Goal: Task Accomplishment & Management: Complete application form

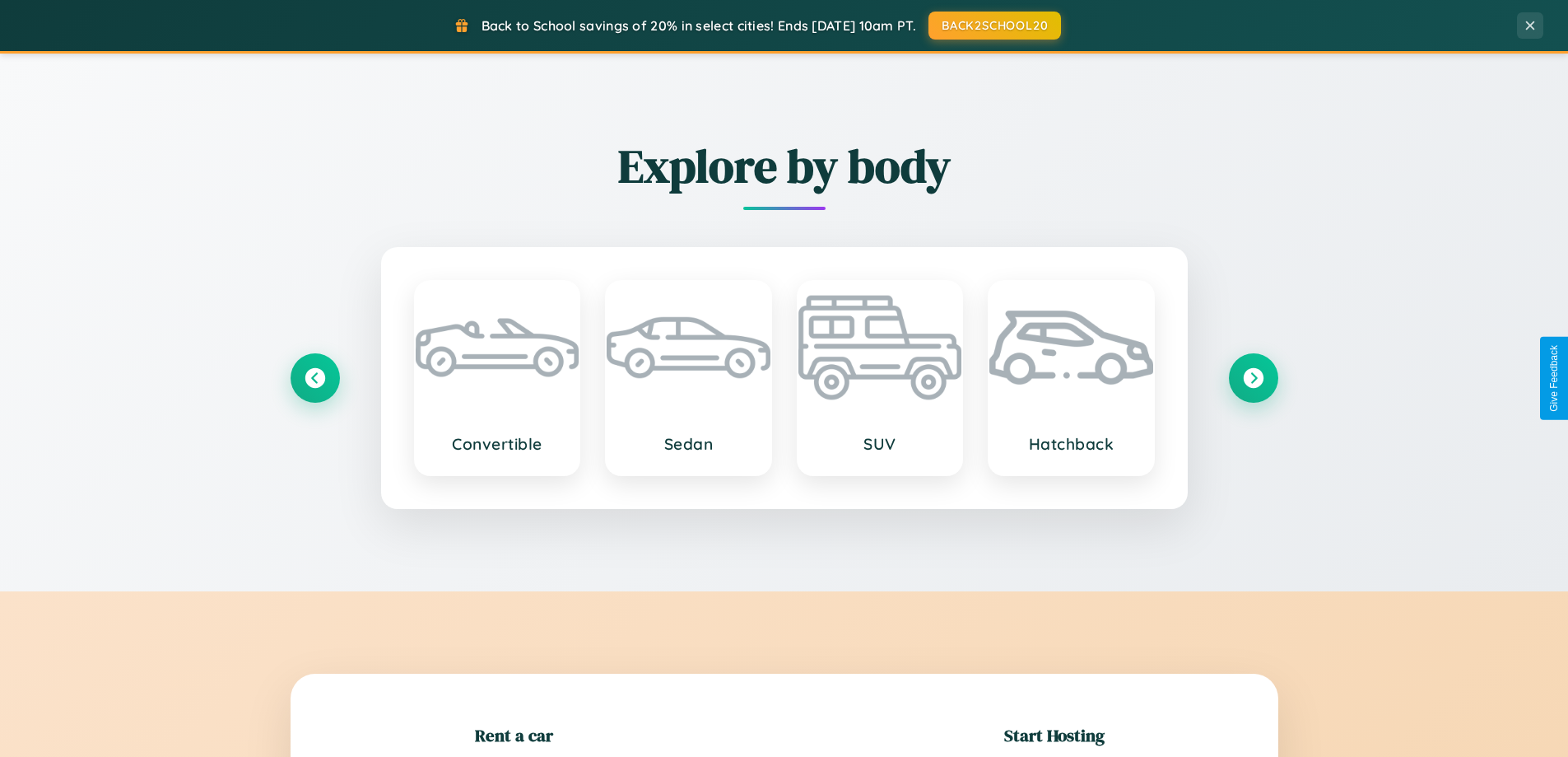
scroll to position [356, 0]
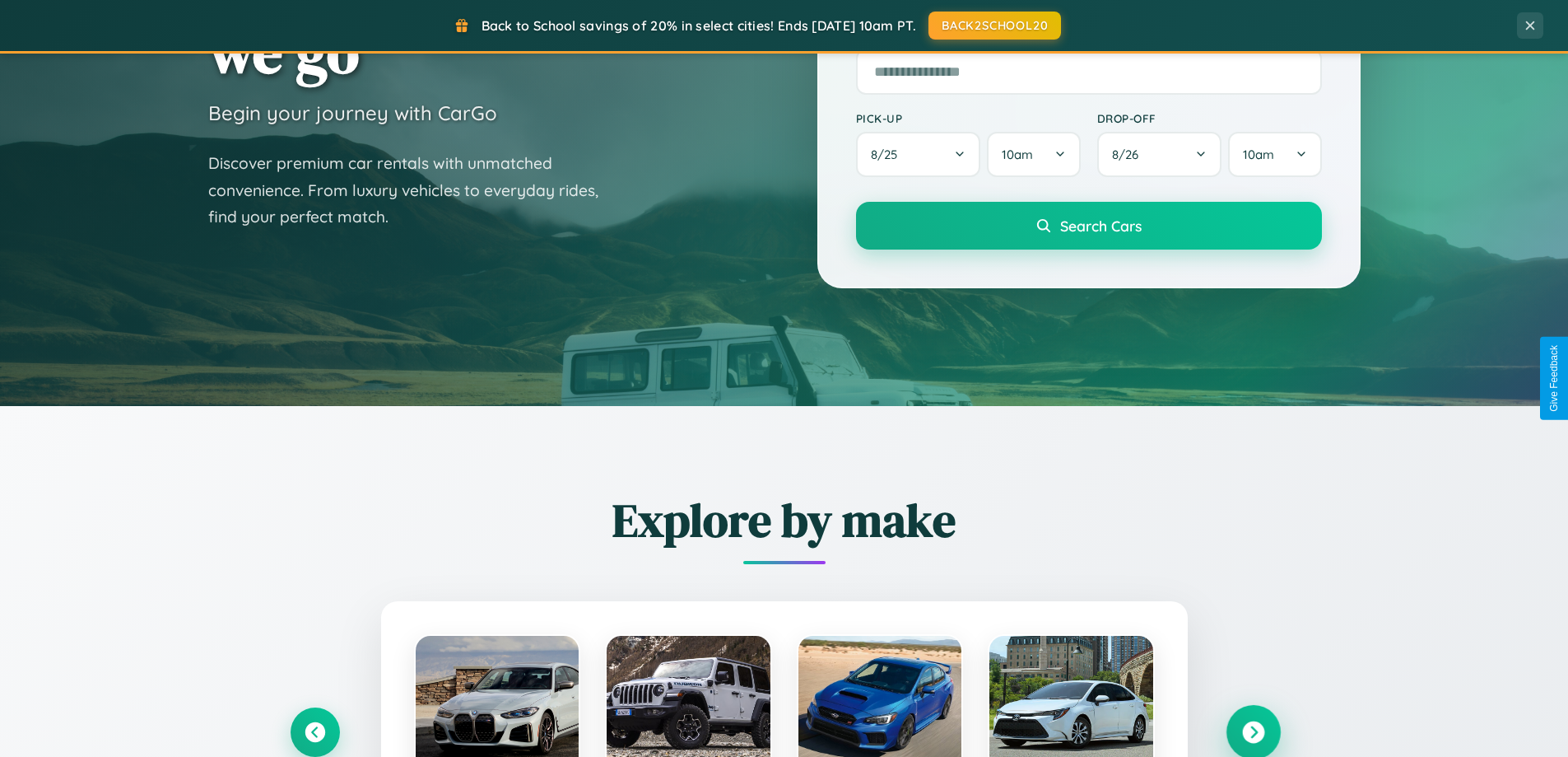
click at [1253, 731] on icon at bounding box center [1253, 731] width 22 height 22
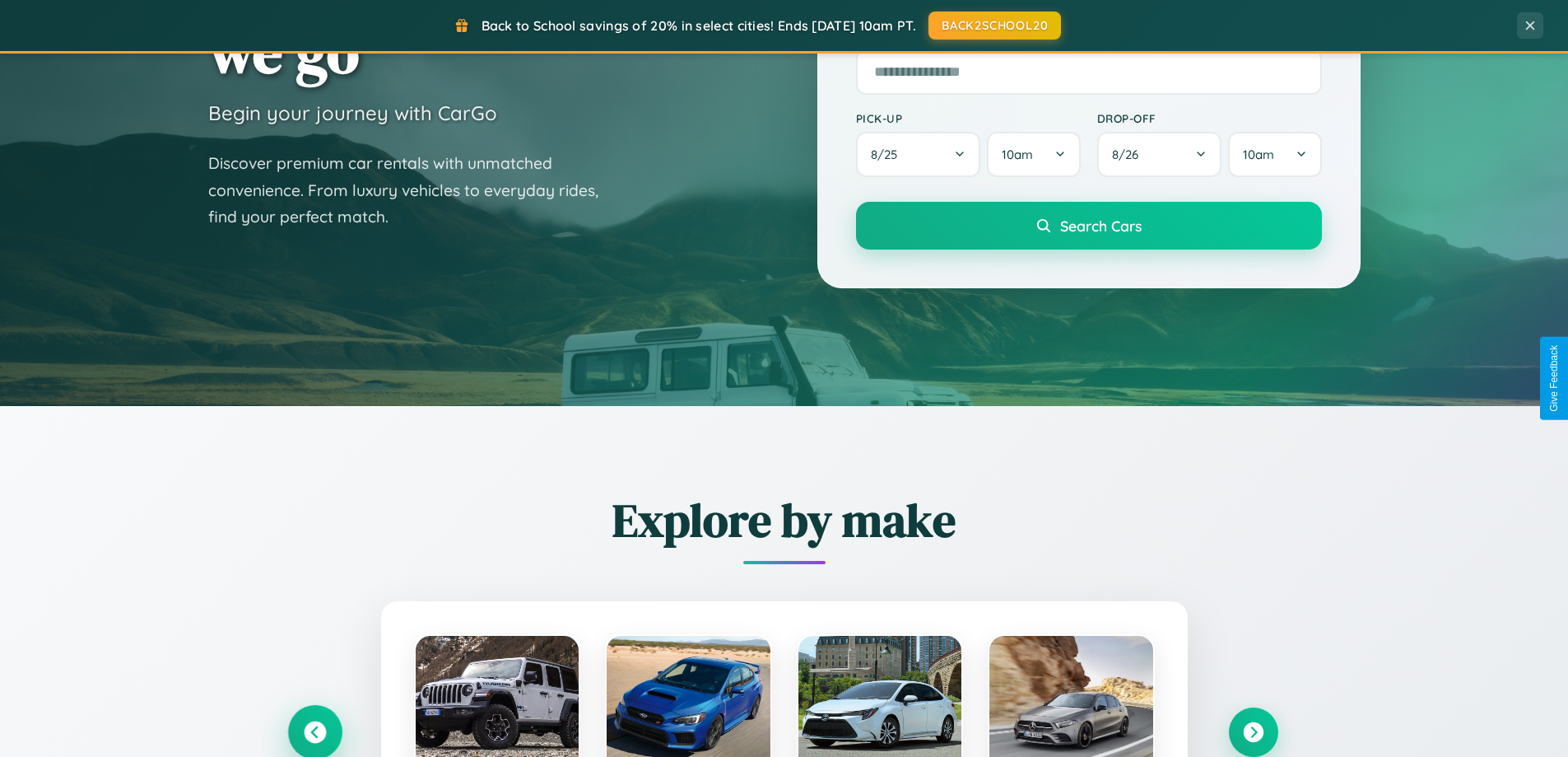
click at [315, 731] on icon at bounding box center [314, 731] width 22 height 22
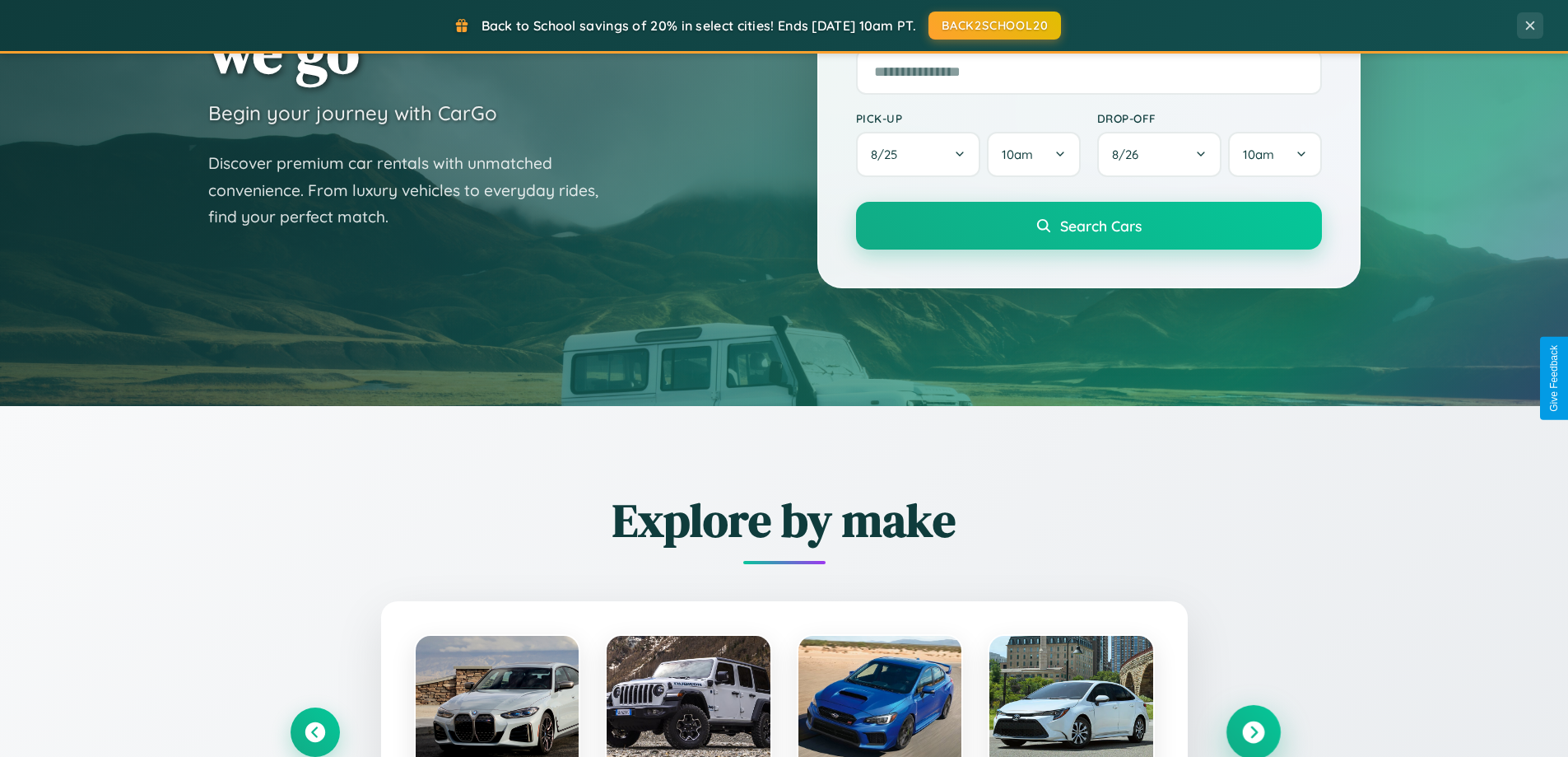
click at [1253, 731] on icon at bounding box center [1253, 731] width 22 height 22
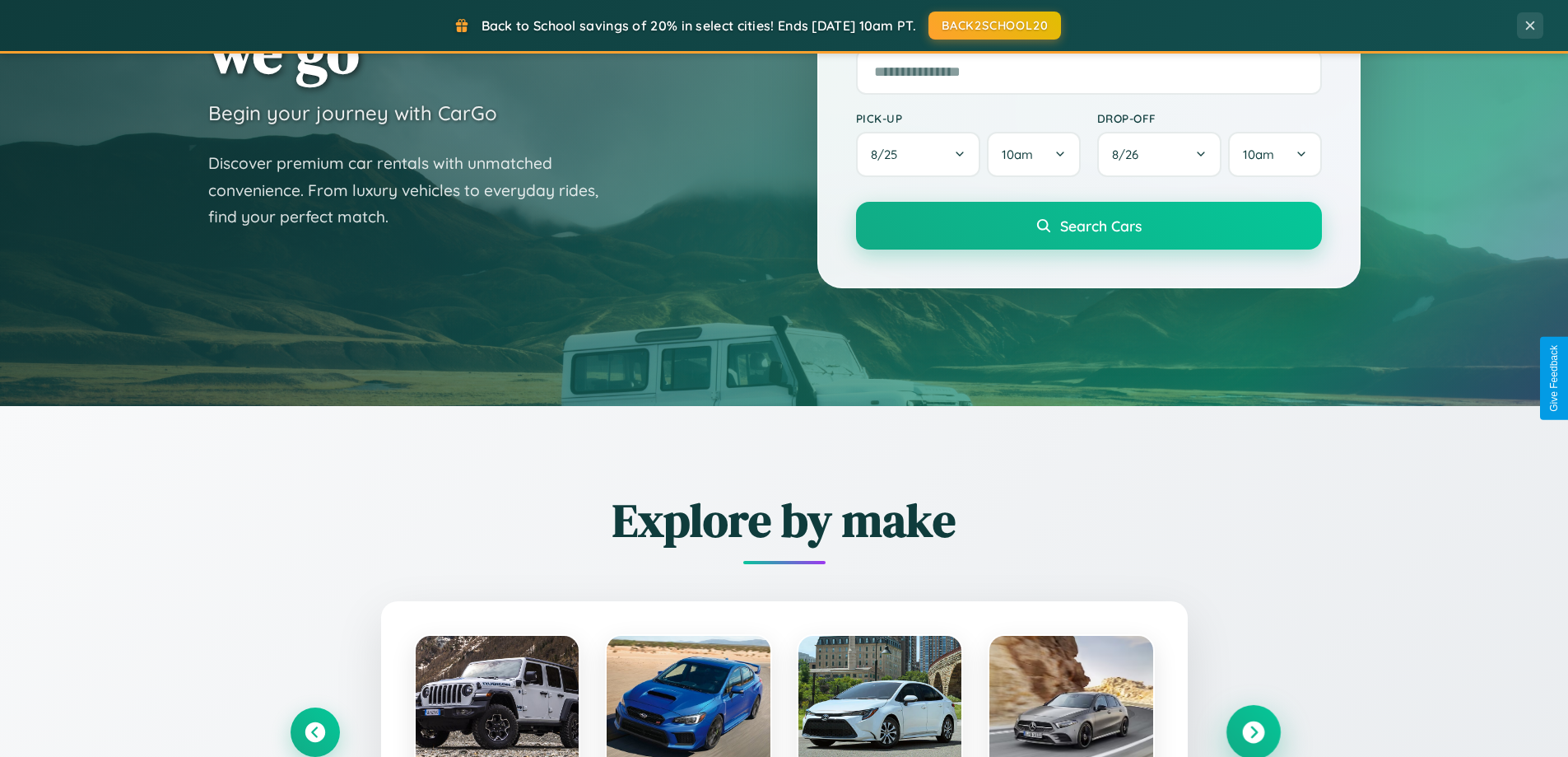
click at [1253, 730] on icon at bounding box center [1253, 731] width 22 height 22
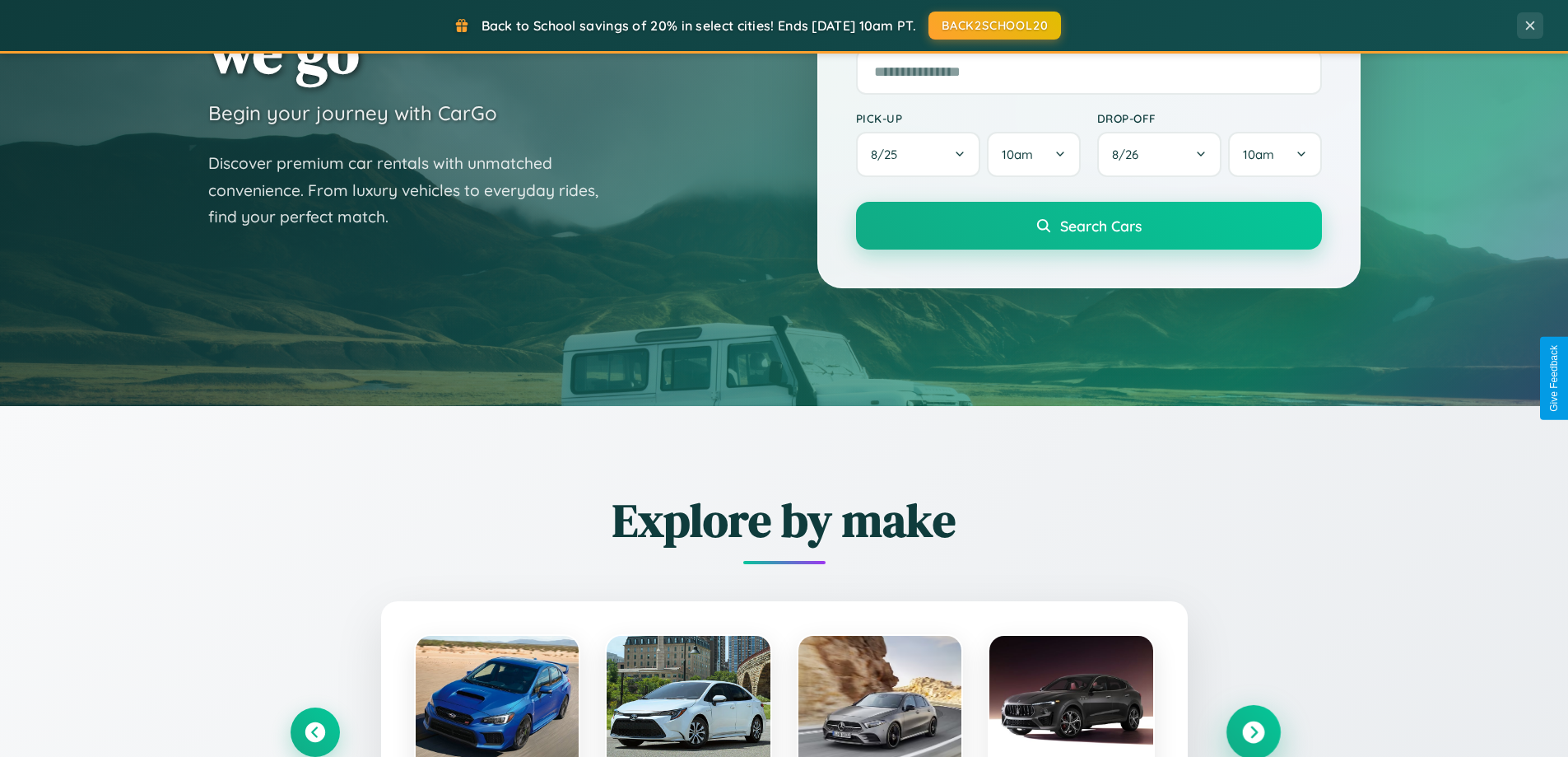
click at [1253, 730] on icon at bounding box center [1253, 731] width 22 height 22
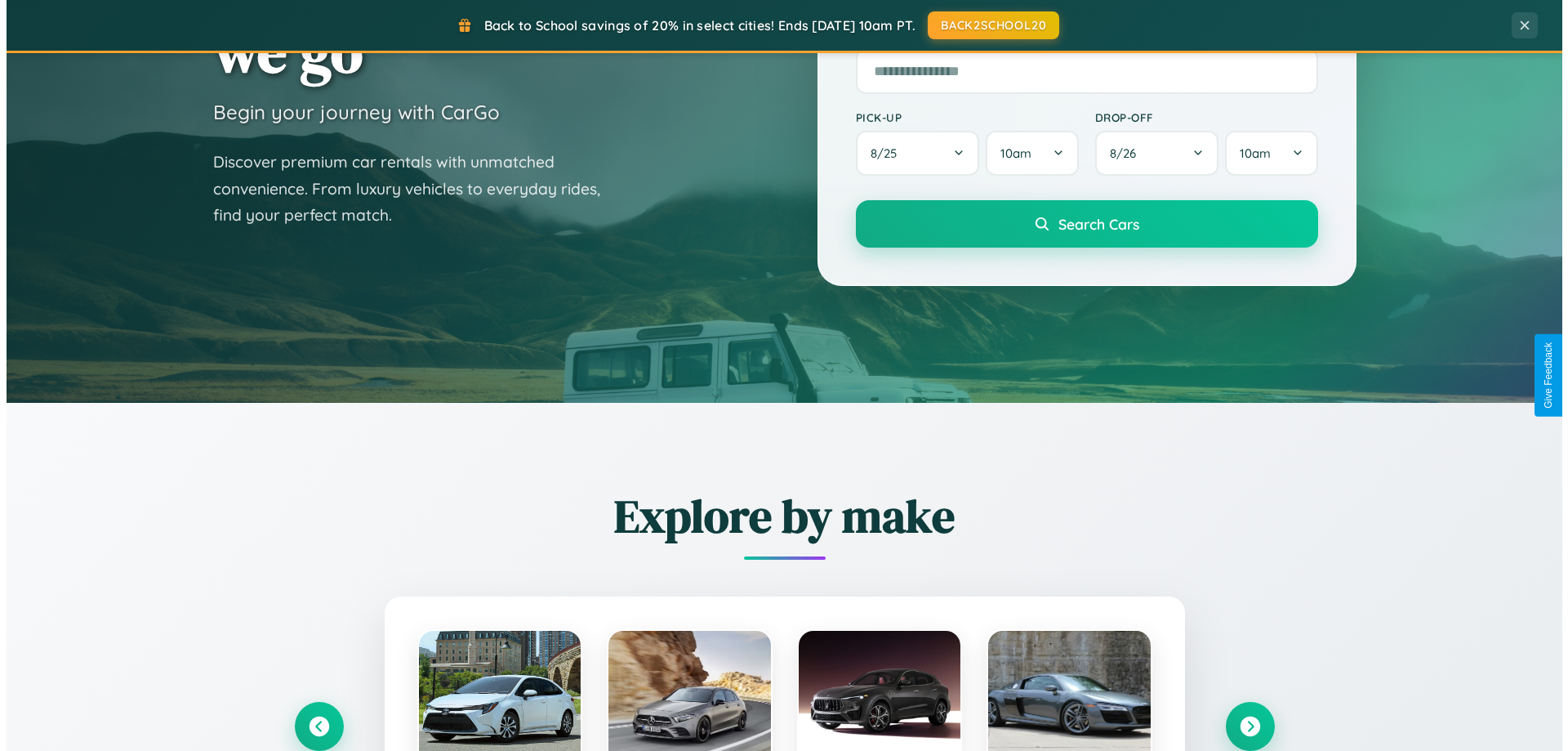
scroll to position [0, 0]
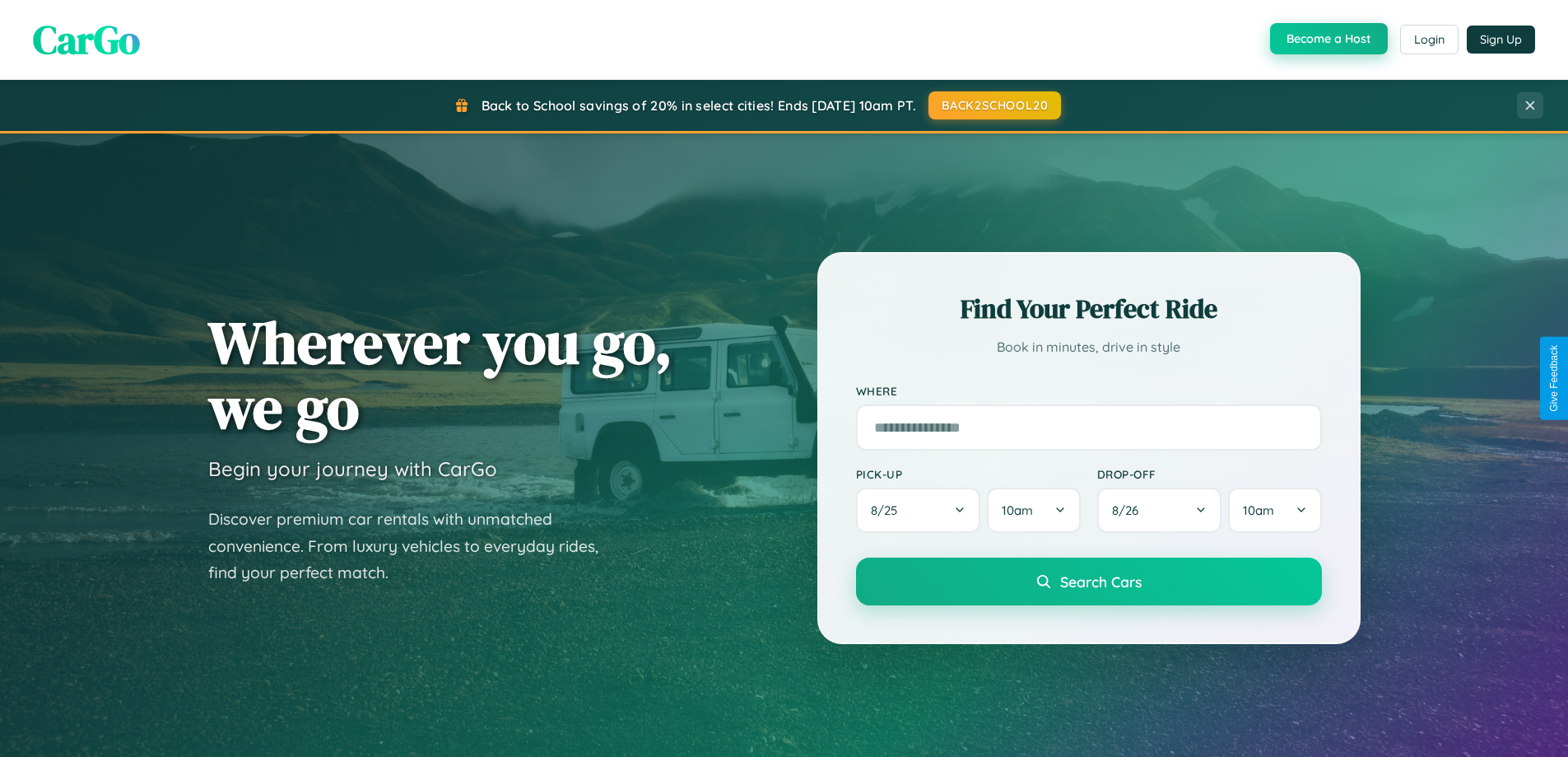
click at [1327, 39] on button "Become a Host" at bounding box center [1329, 38] width 118 height 31
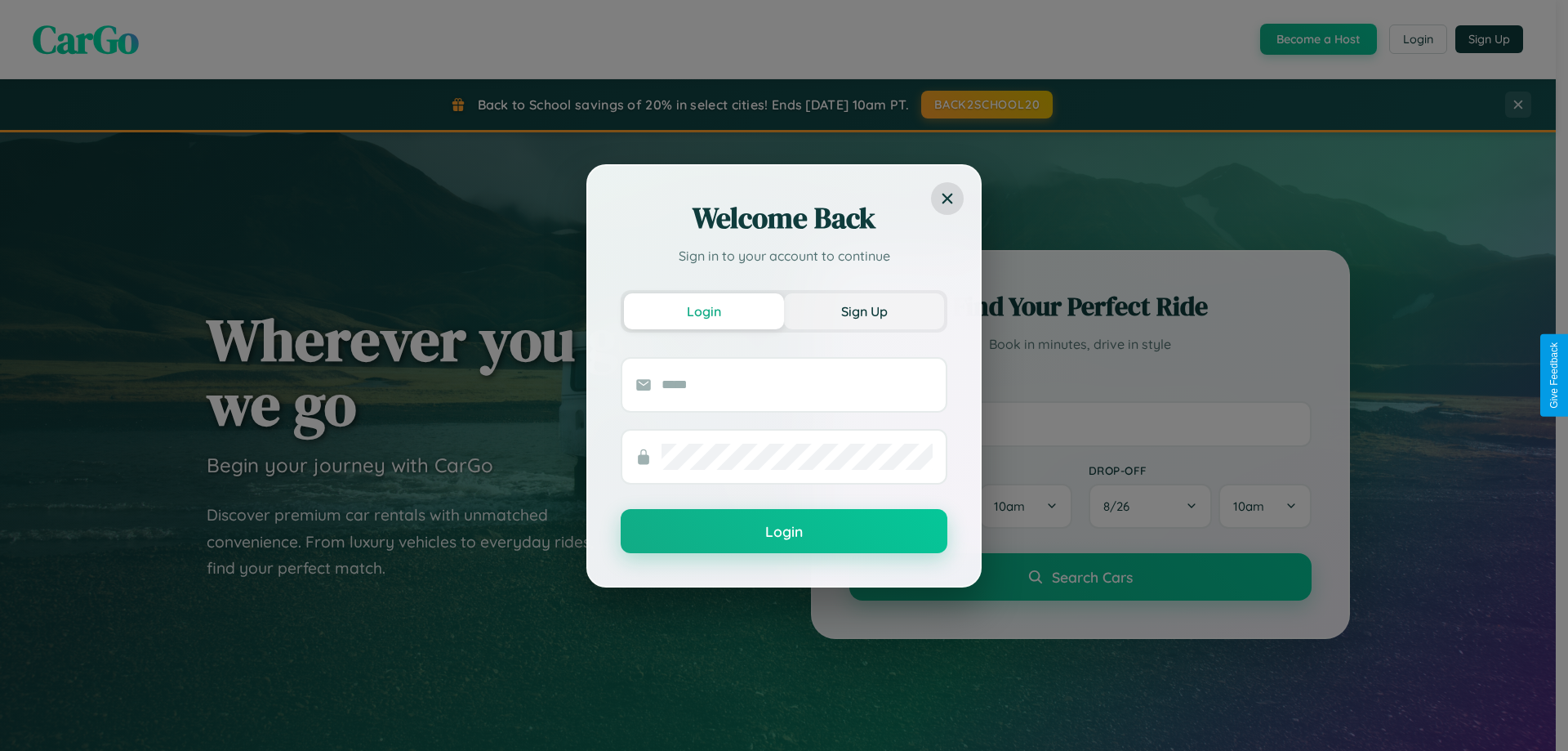
click at [864, 311] on button "Sign Up" at bounding box center [864, 312] width 160 height 36
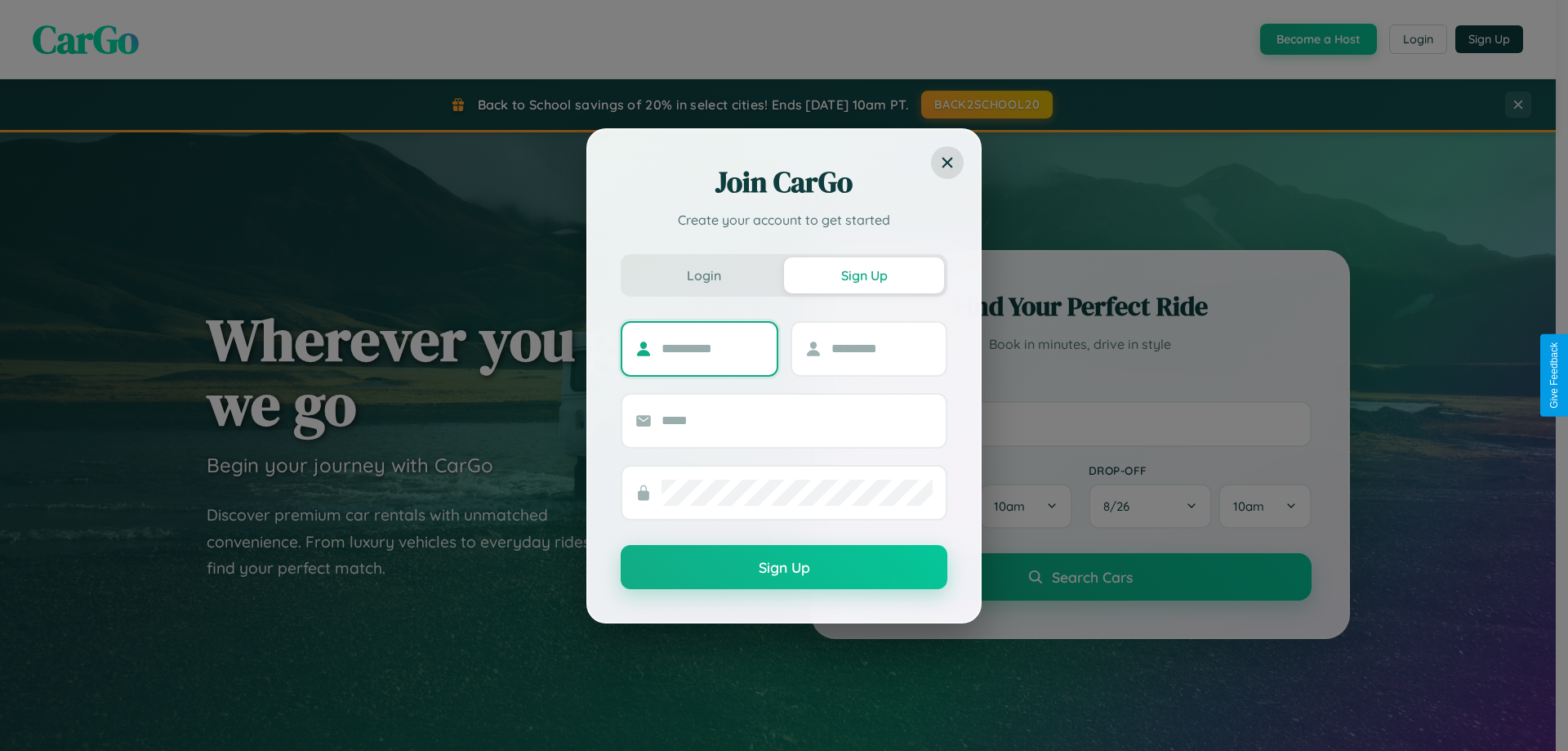
click at [712, 348] on input "text" at bounding box center [712, 349] width 102 height 26
type input "*****"
click at [881, 348] on input "text" at bounding box center [882, 349] width 102 height 26
type input "******"
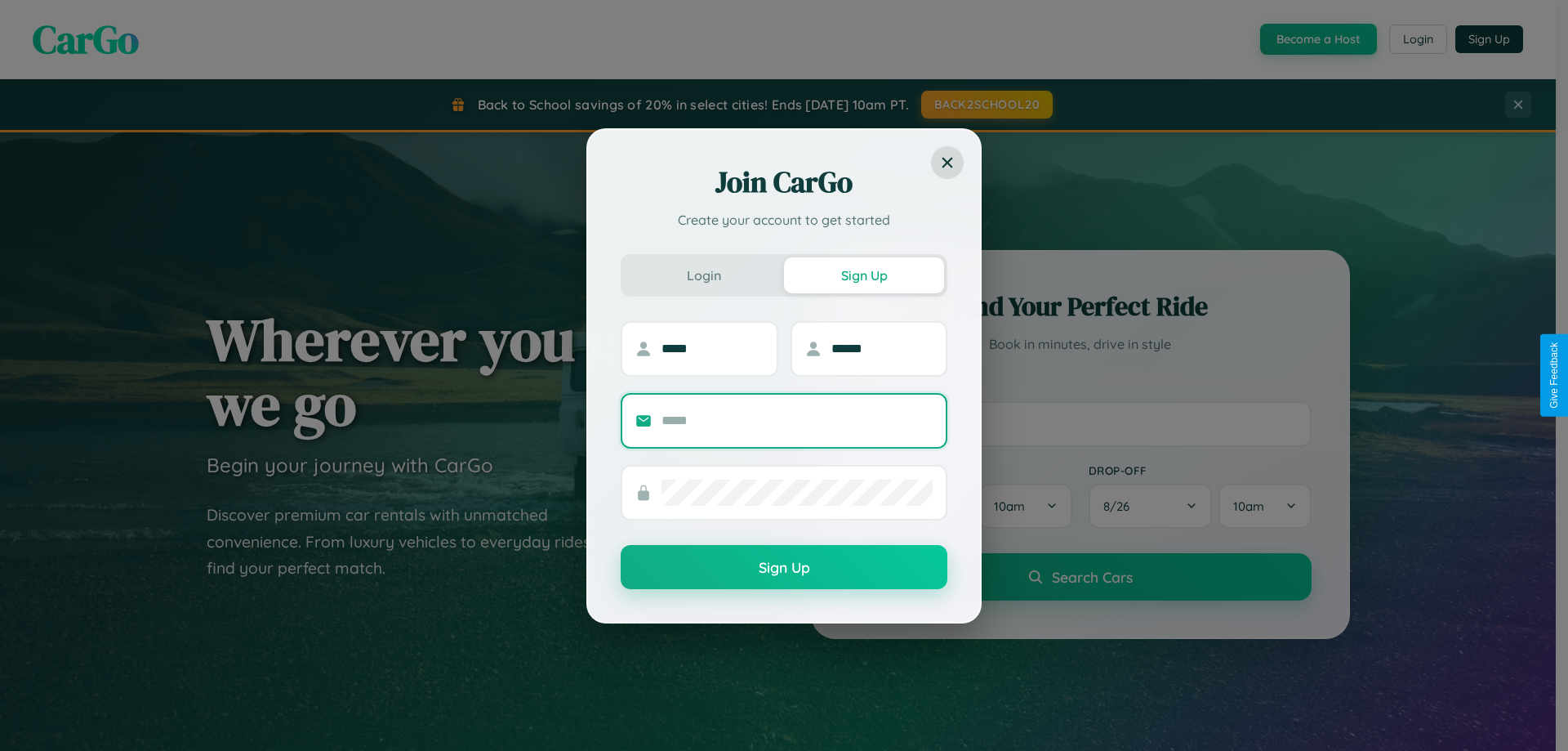
click at [797, 420] on input "text" at bounding box center [797, 421] width 271 height 26
type input "**********"
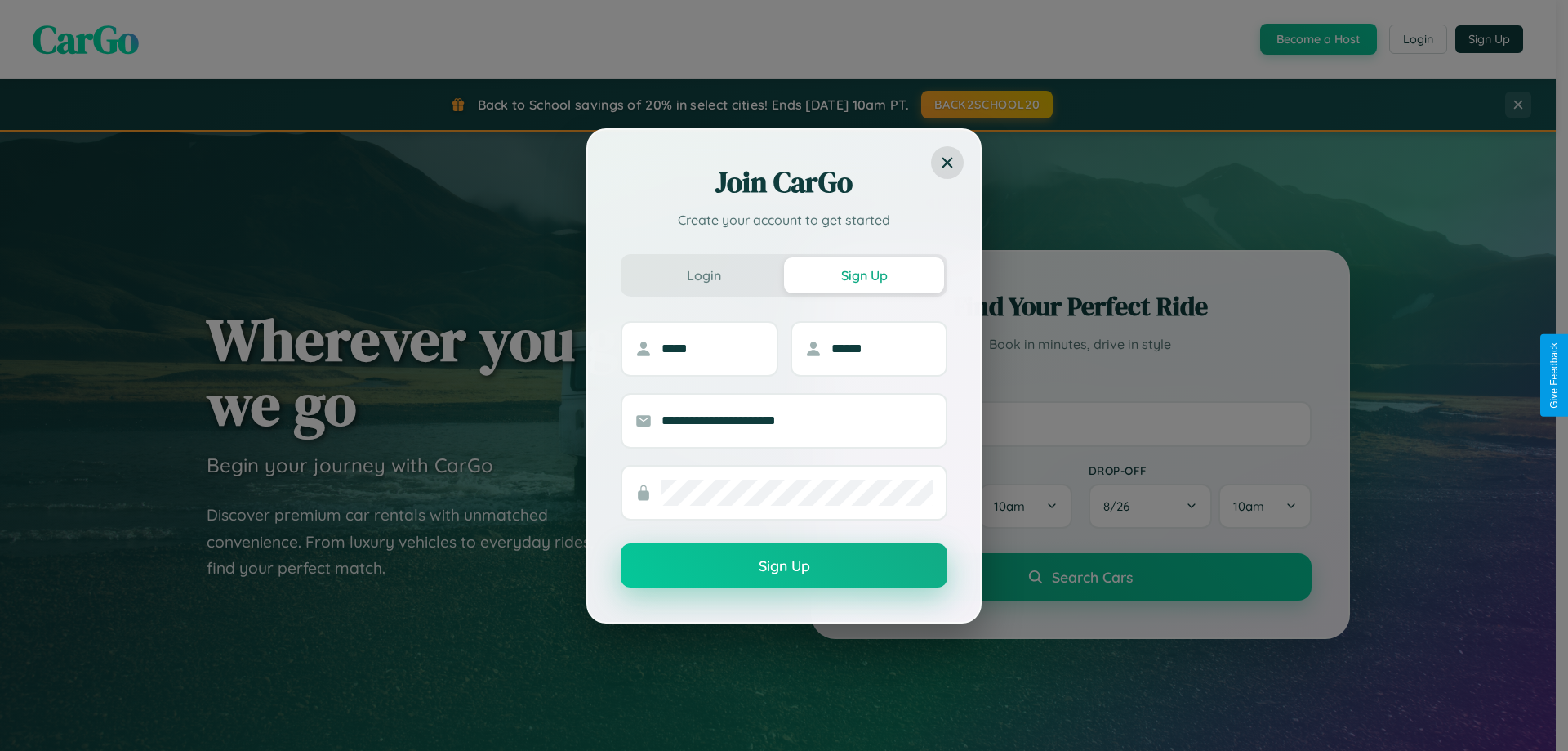
click at [784, 566] on button "Sign Up" at bounding box center [784, 565] width 327 height 44
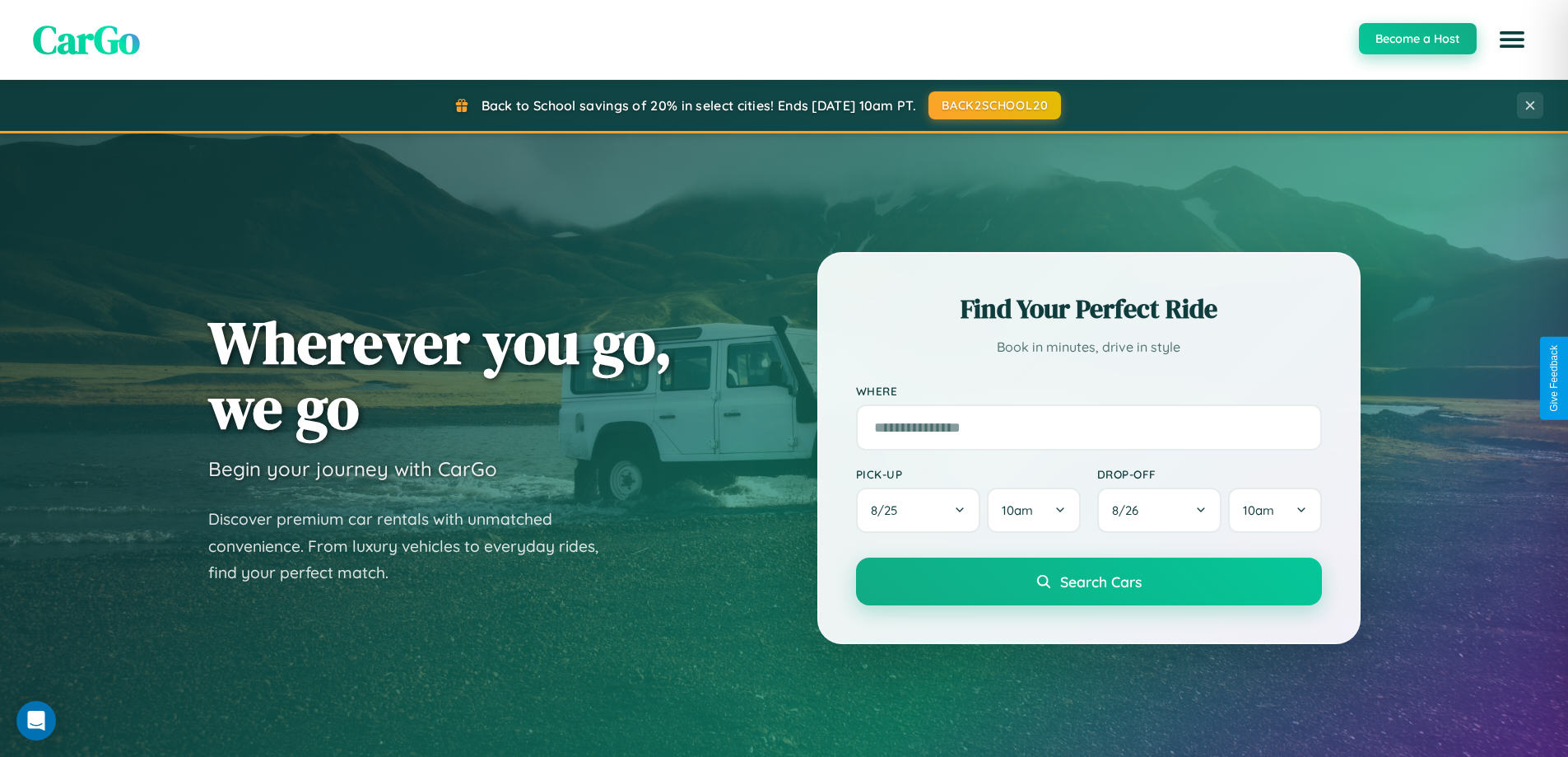
click at [1417, 39] on button "Become a Host" at bounding box center [1418, 38] width 118 height 31
